Goal: Information Seeking & Learning: Check status

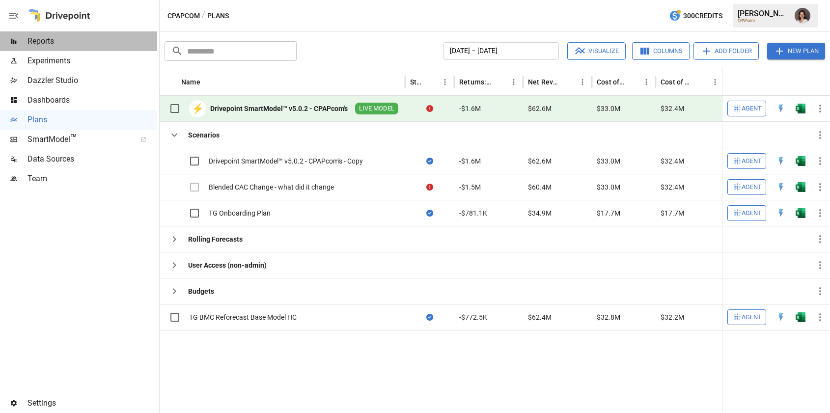
click at [110, 42] on span "Reports" at bounding box center [93, 41] width 130 height 12
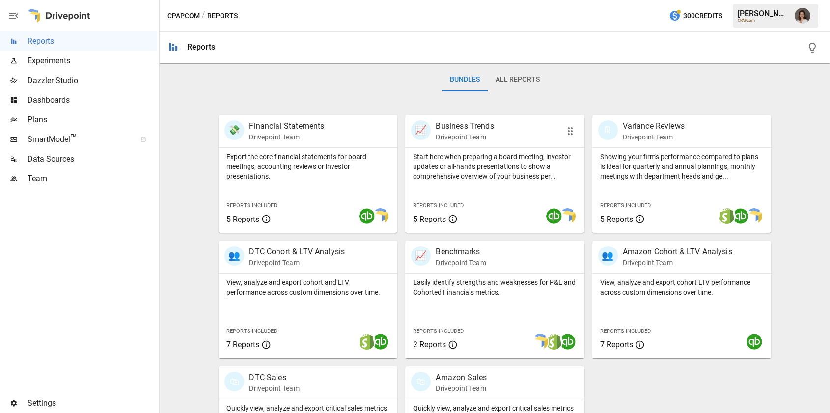
scroll to position [223, 0]
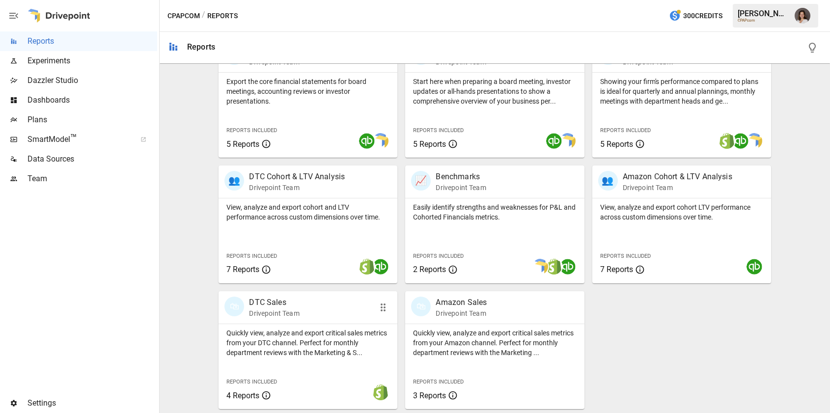
click at [362, 351] on p "Quickly view, analyze and export critical sales metrics from your DTC channel. …" at bounding box center [307, 342] width 163 height 29
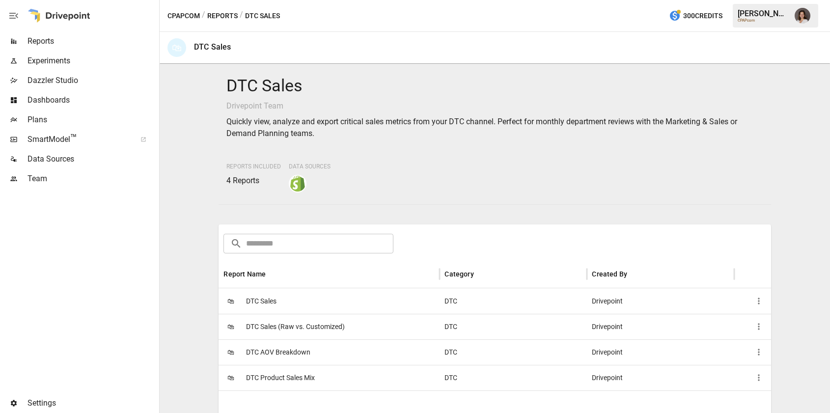
click at [372, 350] on div "🛍 DTC AOV Breakdown" at bounding box center [329, 352] width 221 height 26
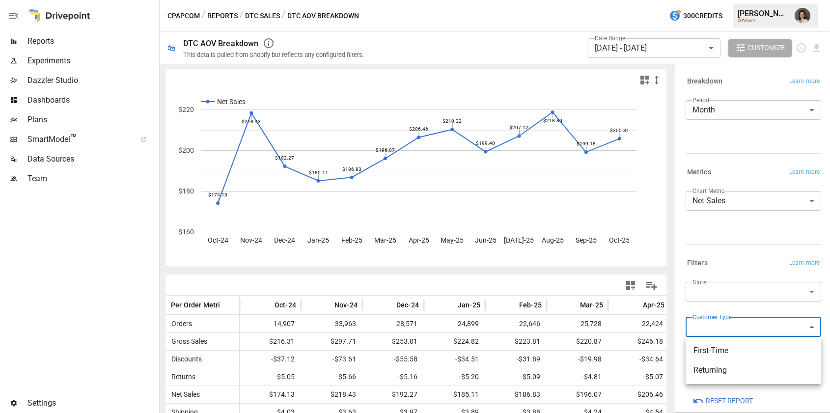
click at [744, 0] on body "Reports Experiments Dazzler Studio Dashboards Plans SmartModel ™ Data Sources T…" at bounding box center [415, 0] width 830 height 0
